Goal: Navigation & Orientation: Find specific page/section

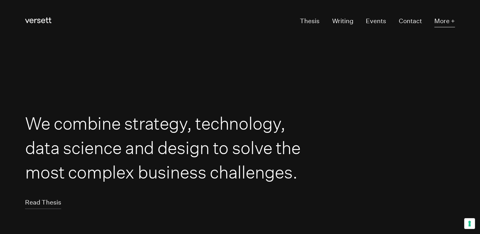
click at [444, 21] on button "More +" at bounding box center [445, 22] width 21 height 12
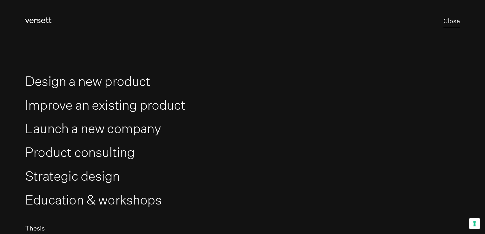
click at [445, 16] on button "Close" at bounding box center [452, 22] width 17 height 12
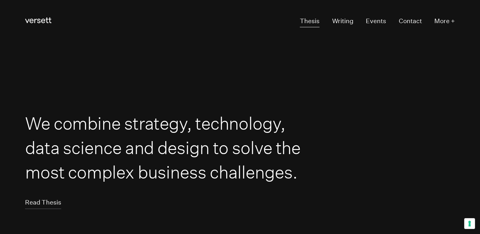
click at [306, 20] on link "Thesis" at bounding box center [310, 22] width 20 height 12
click at [345, 23] on link "Writing" at bounding box center [343, 22] width 21 height 12
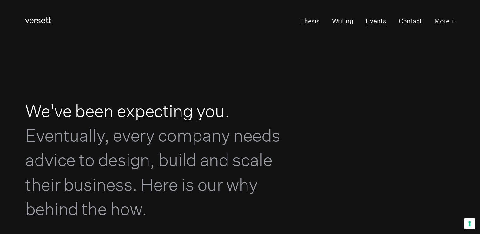
click at [373, 24] on link "Events" at bounding box center [376, 22] width 20 height 12
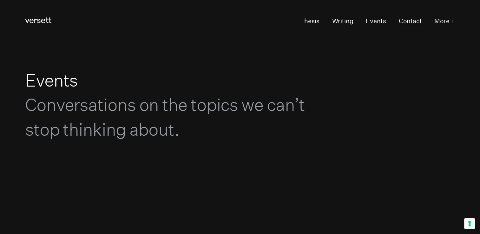
click at [415, 21] on link "Contact" at bounding box center [410, 22] width 23 height 12
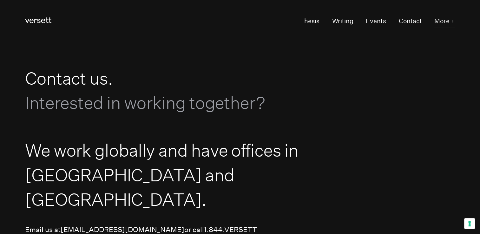
click at [448, 19] on button "More +" at bounding box center [445, 22] width 21 height 12
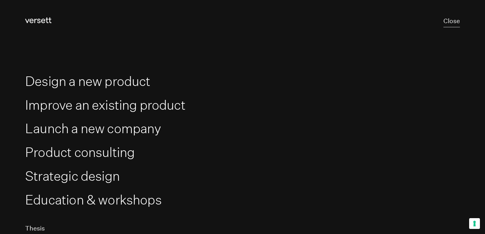
click at [445, 24] on button "Close" at bounding box center [452, 22] width 17 height 12
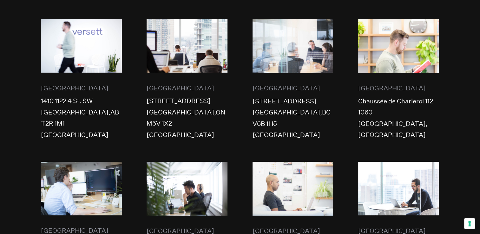
scroll to position [315, 0]
